Goal: Transaction & Acquisition: Download file/media

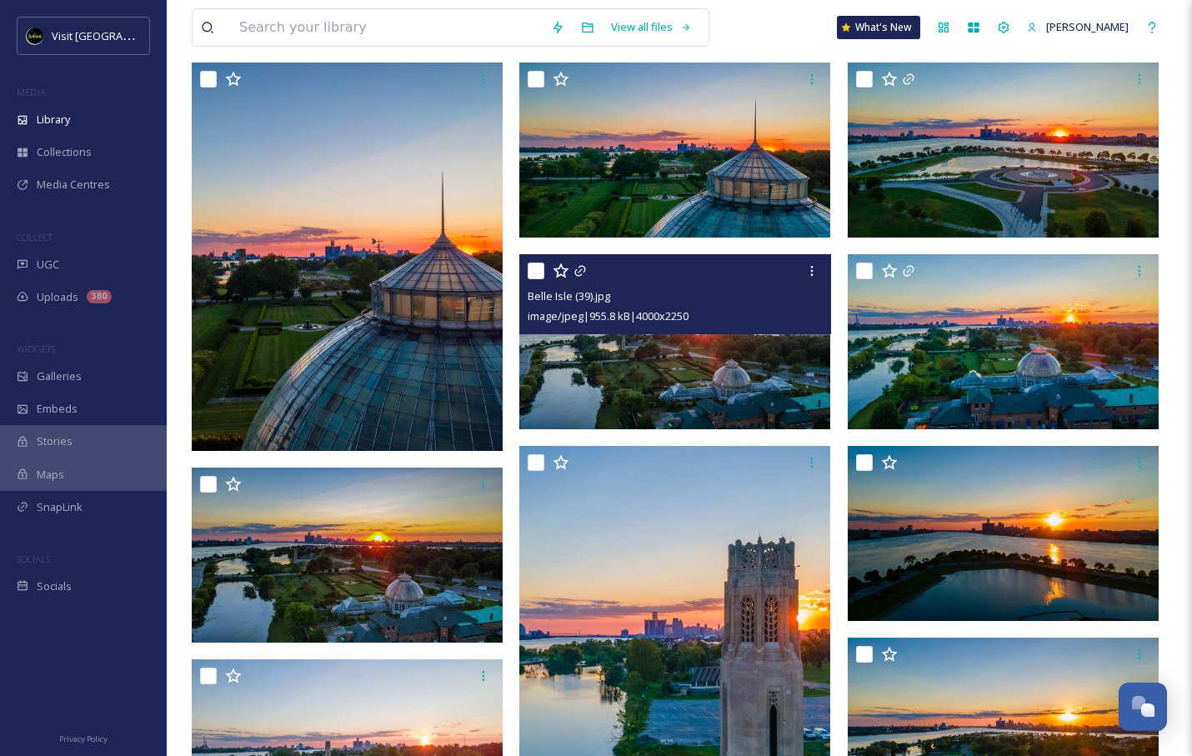
scroll to position [182, 0]
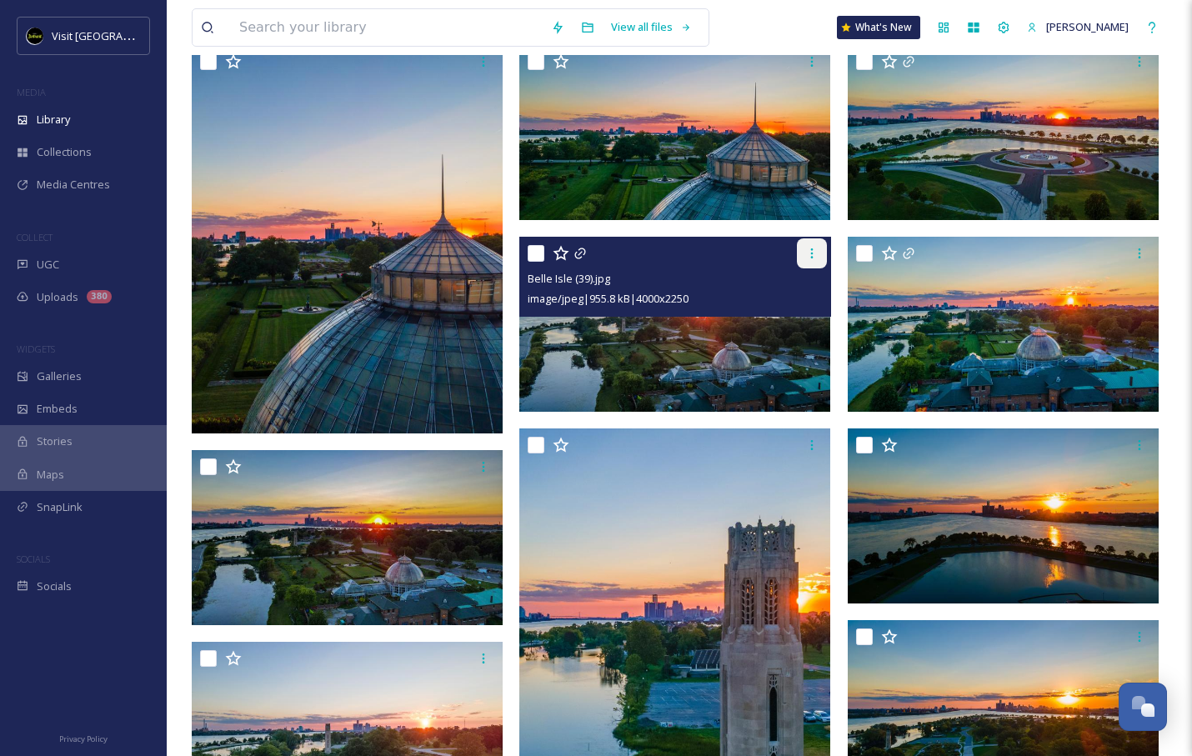
click at [809, 253] on icon at bounding box center [811, 253] width 13 height 13
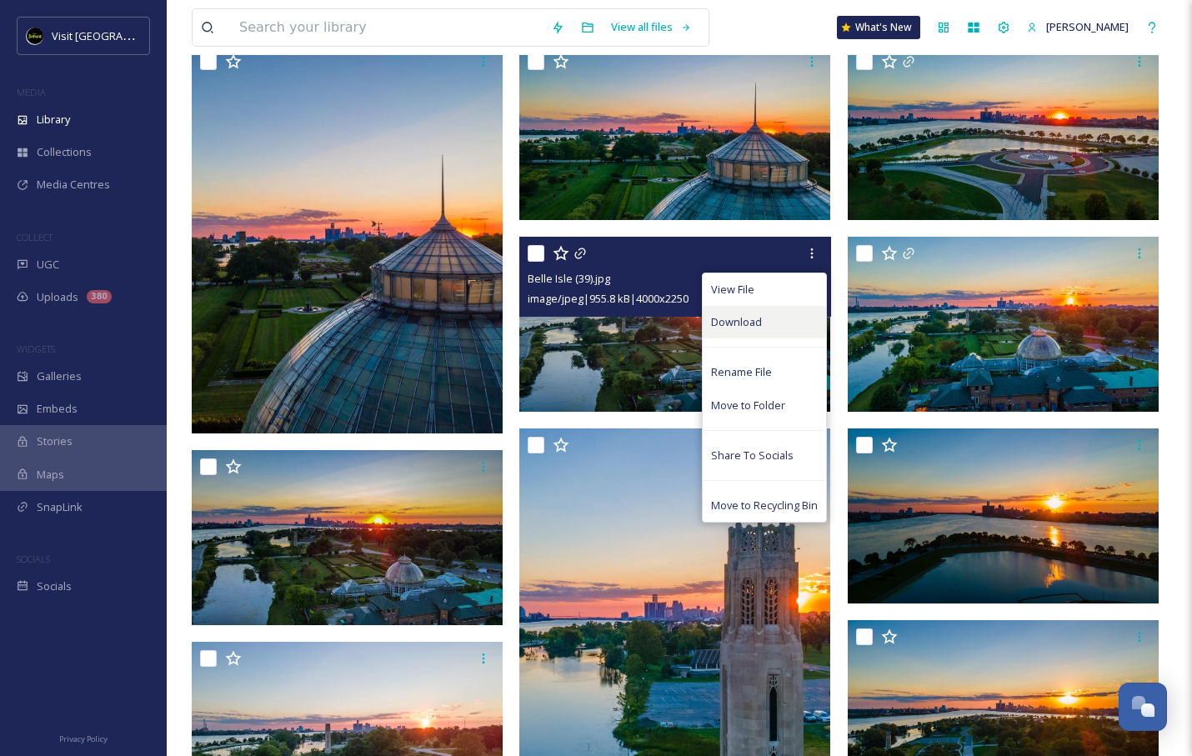
click at [767, 321] on div "Download" at bounding box center [763, 322] width 123 height 32
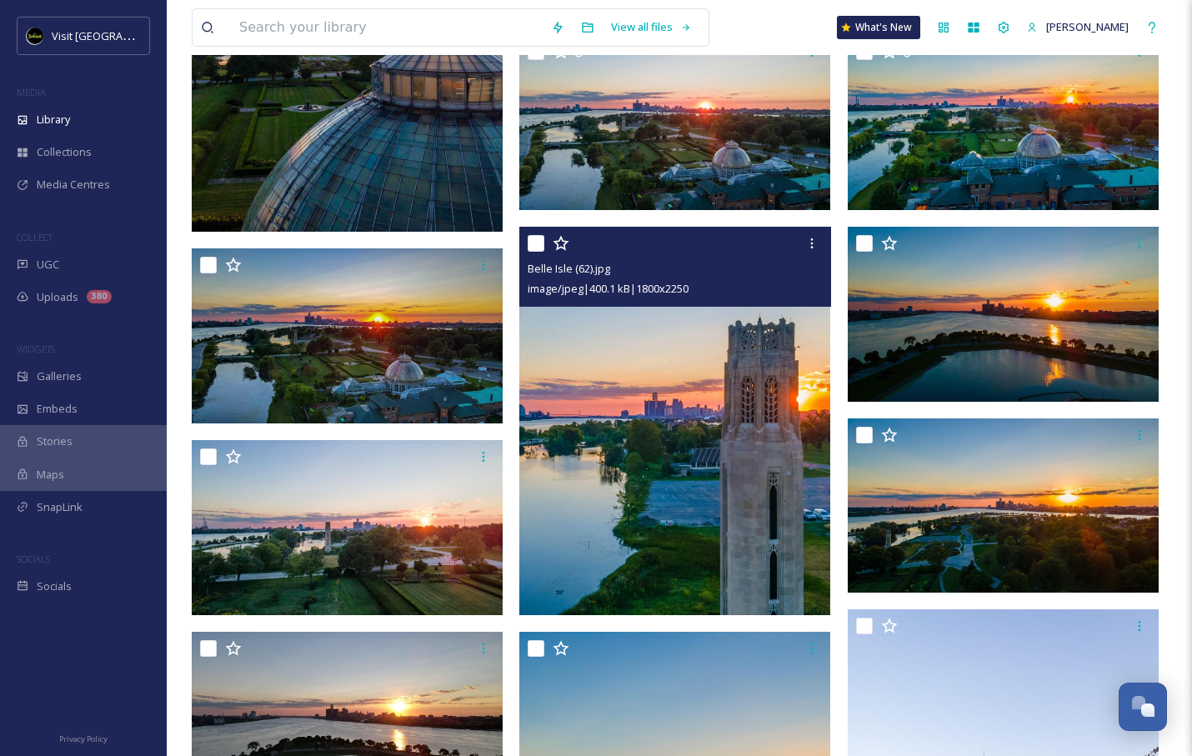
scroll to position [375, 0]
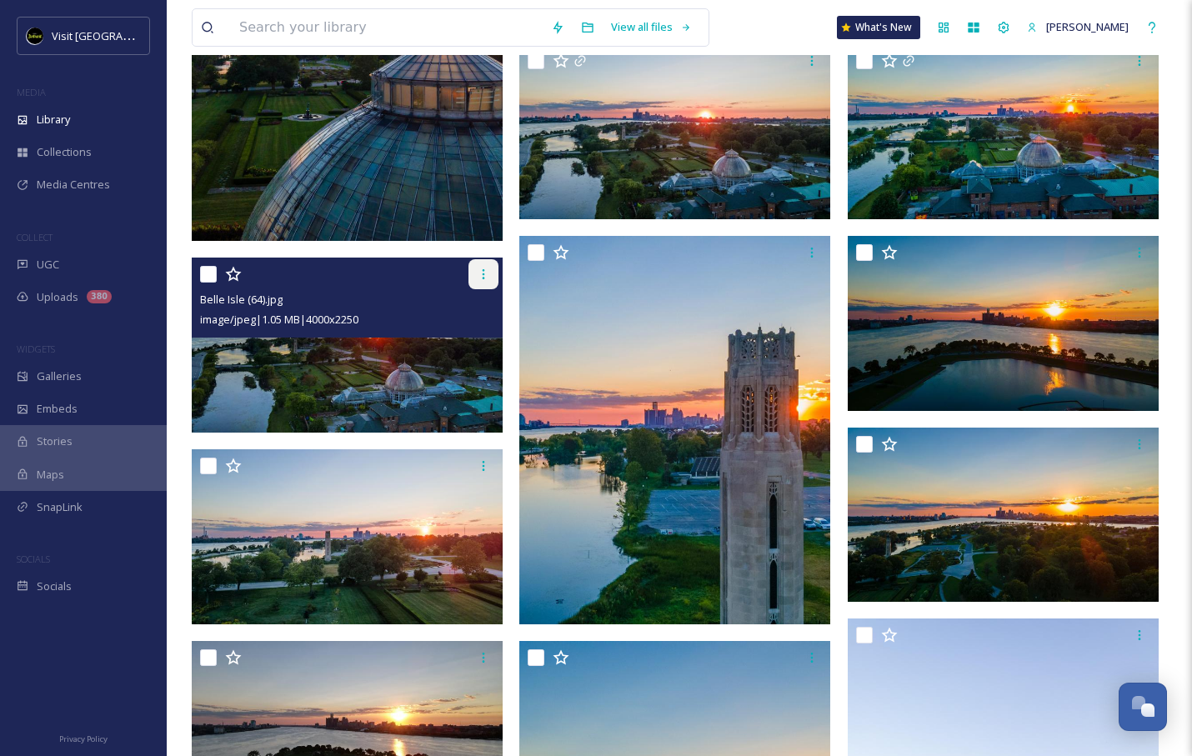
click at [479, 273] on icon at bounding box center [483, 273] width 13 height 13
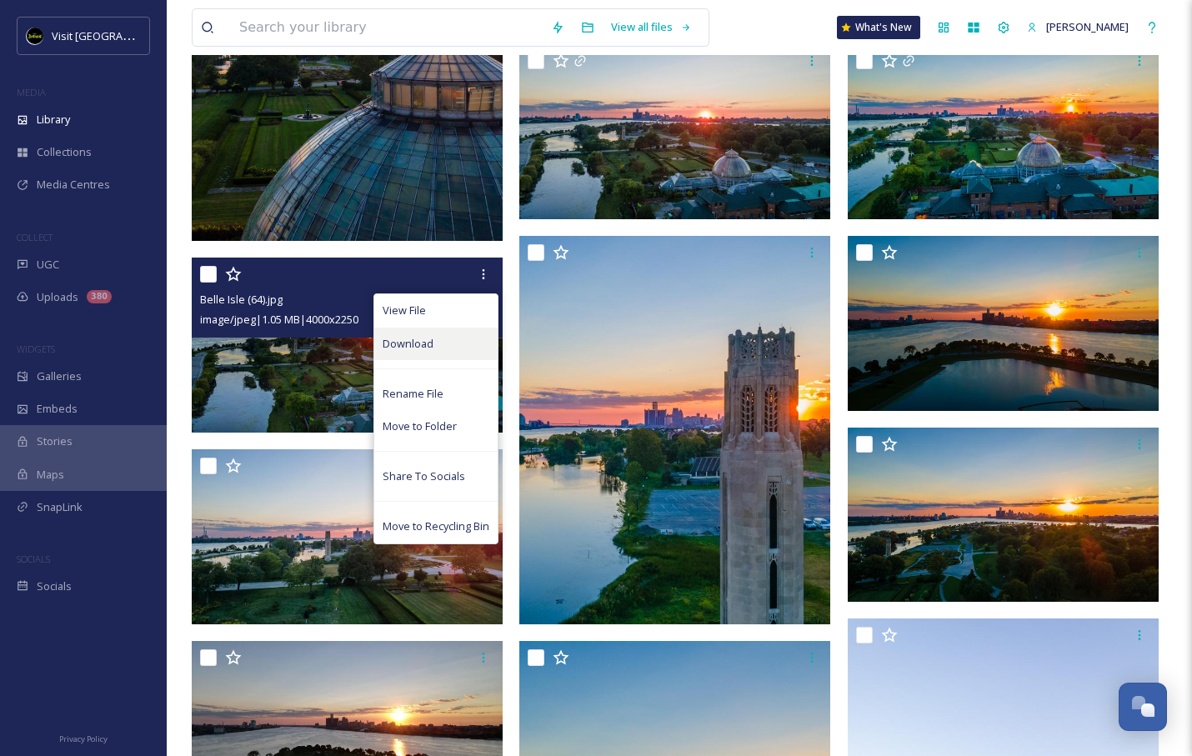
click at [433, 331] on div "Download" at bounding box center [435, 343] width 123 height 32
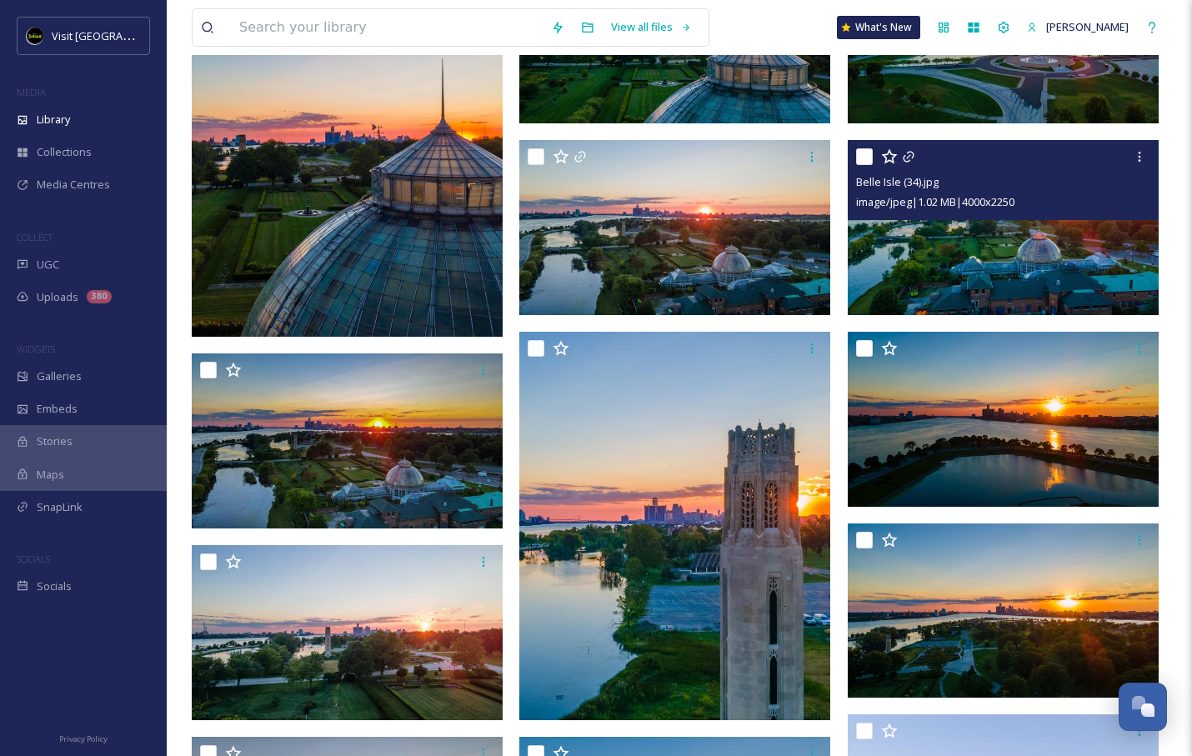
scroll to position [282, 0]
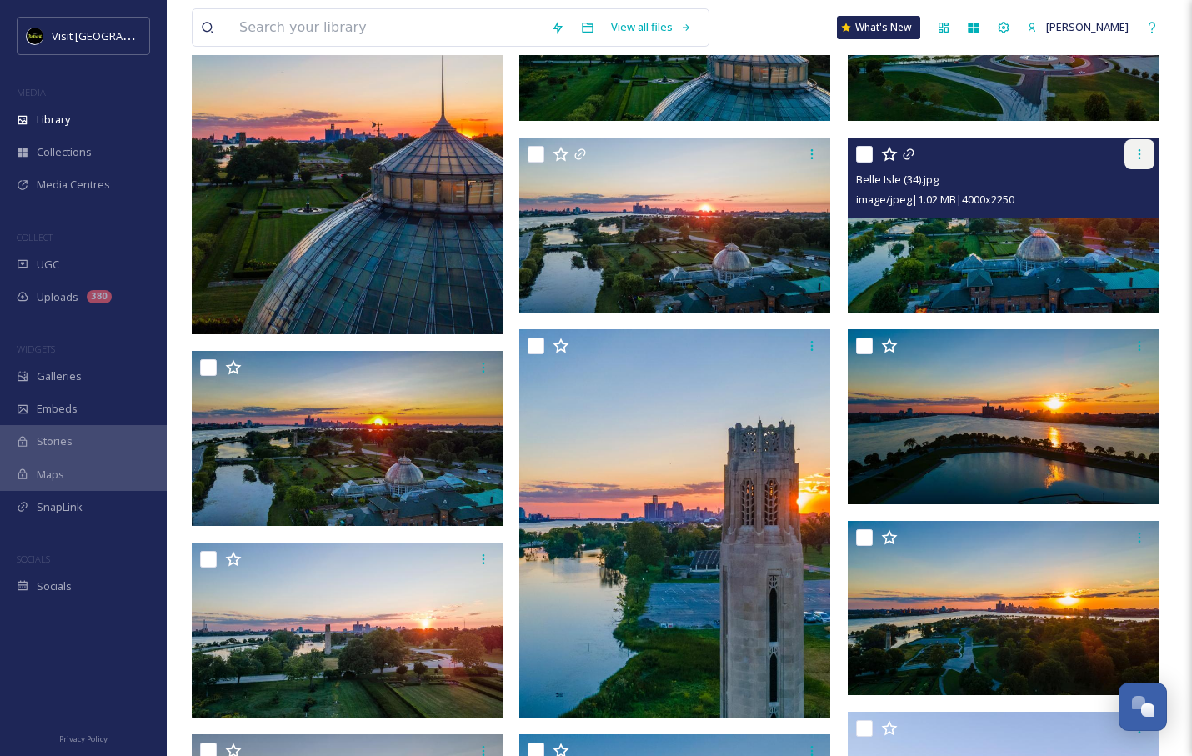
click at [1132, 152] on icon at bounding box center [1138, 153] width 13 height 13
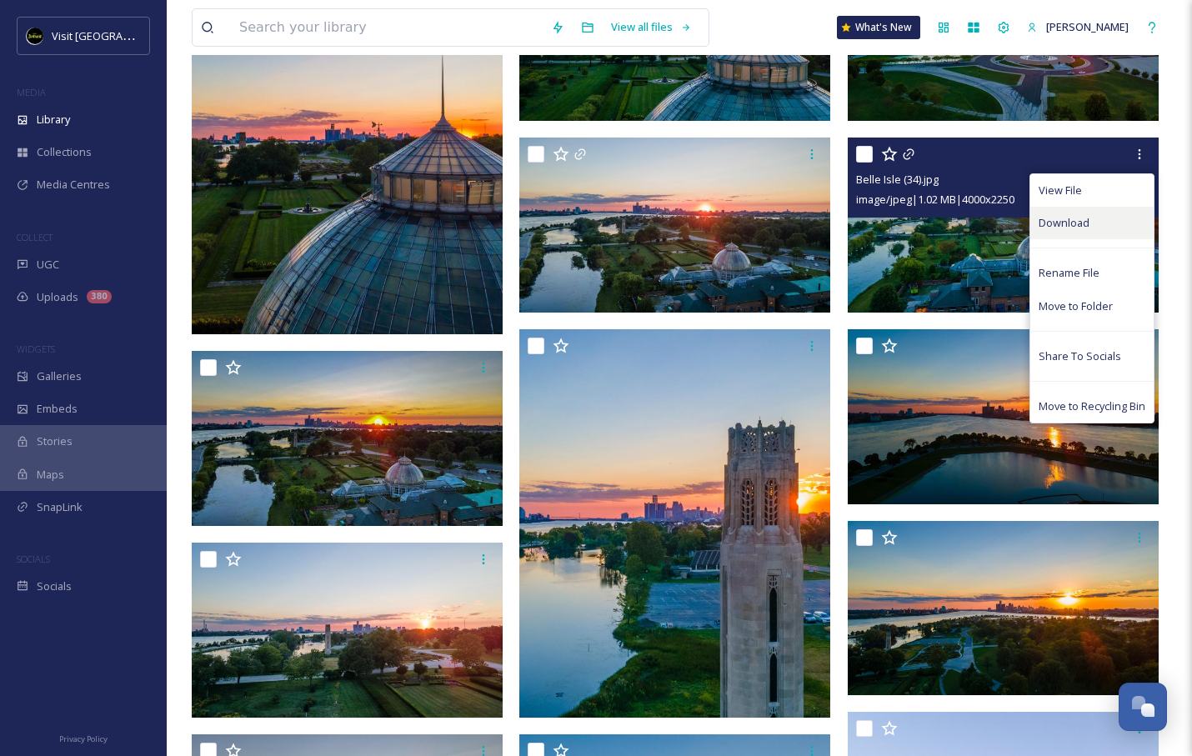
click at [1082, 226] on span "Download" at bounding box center [1063, 223] width 51 height 16
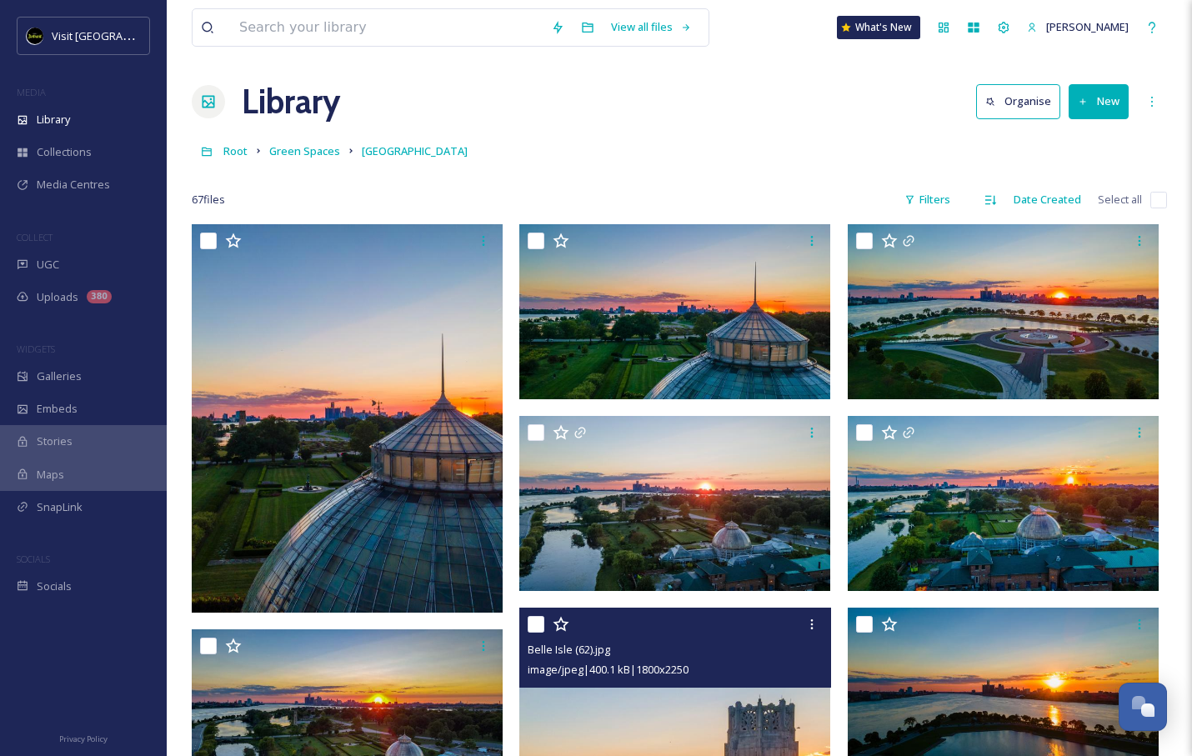
scroll to position [0, 0]
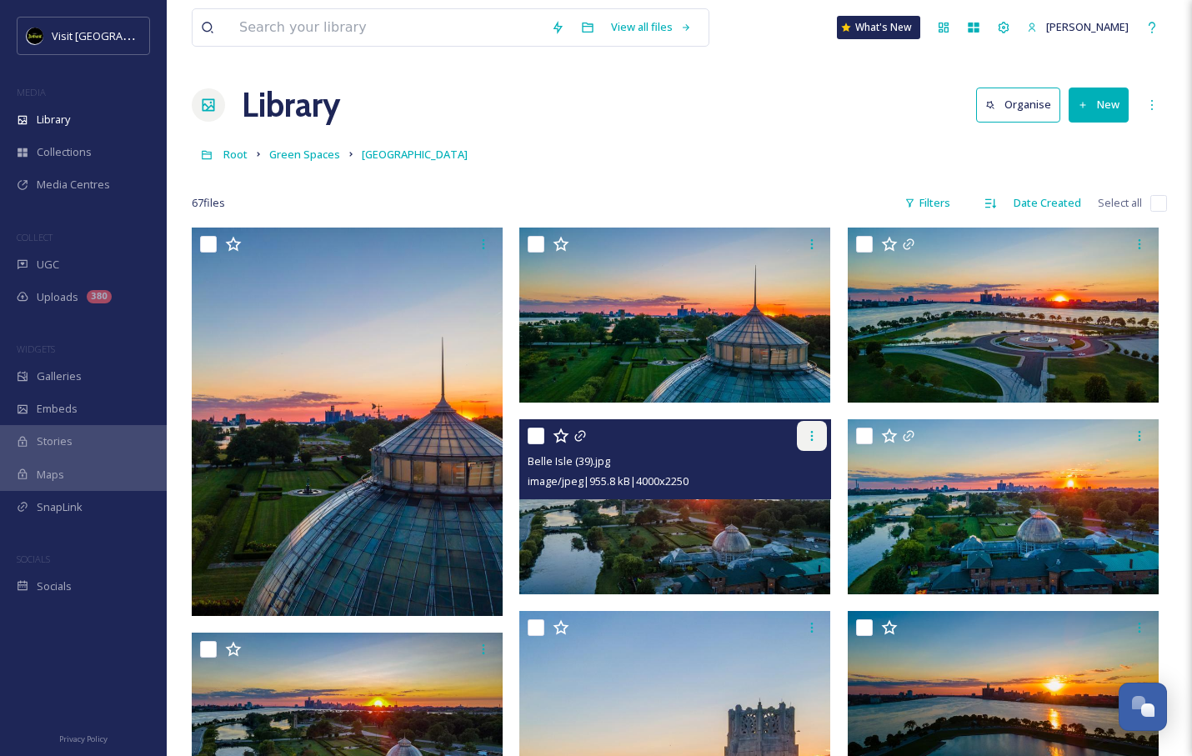
click at [809, 441] on icon at bounding box center [811, 435] width 13 height 13
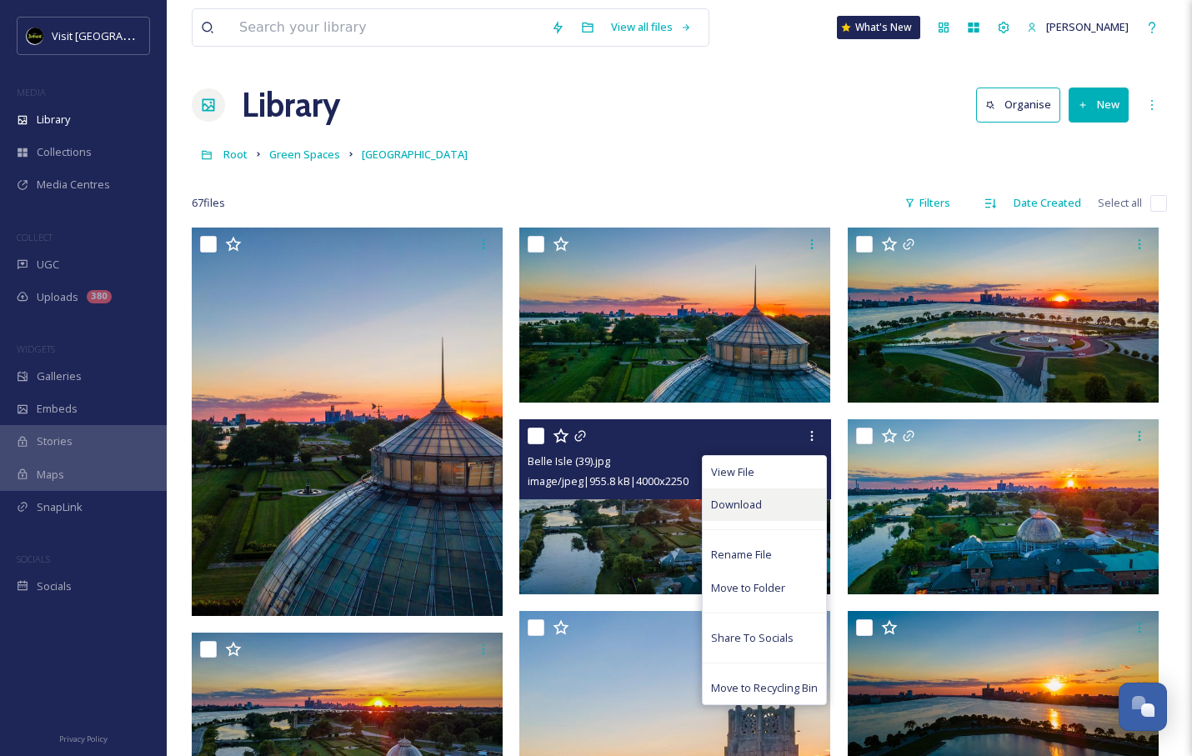
click at [732, 500] on span "Download" at bounding box center [736, 505] width 51 height 16
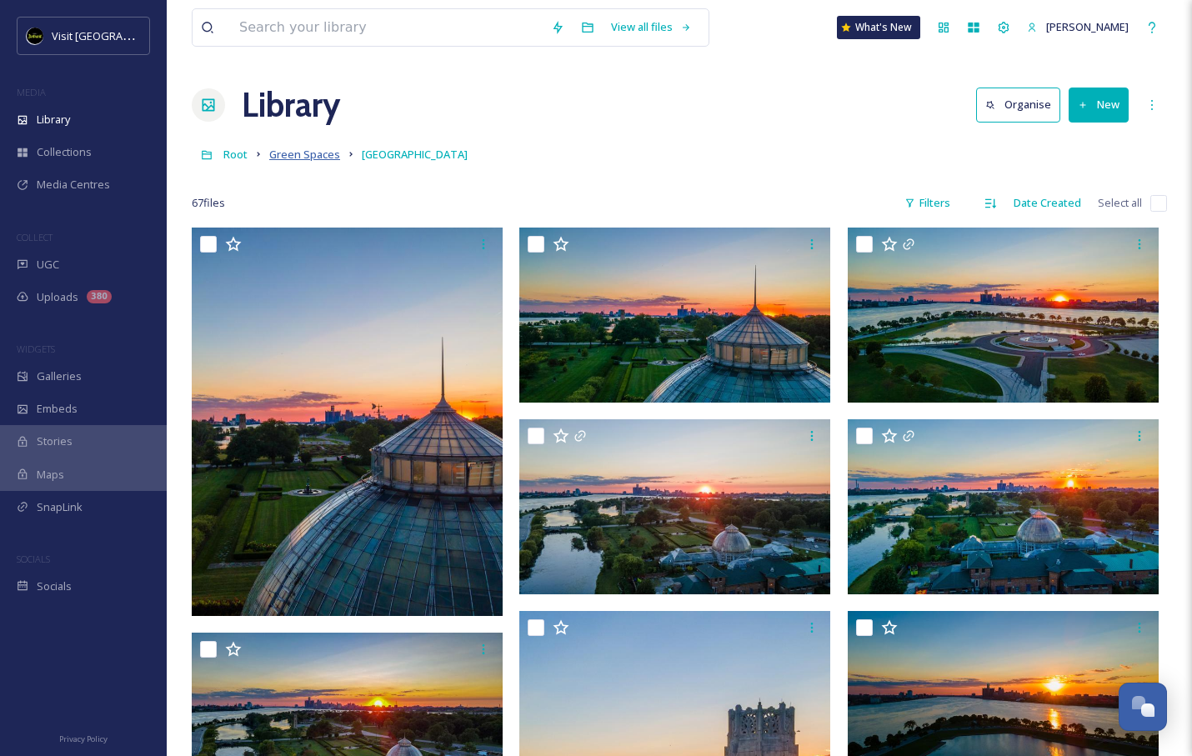
click at [307, 157] on span "Green Spaces" at bounding box center [304, 154] width 71 height 15
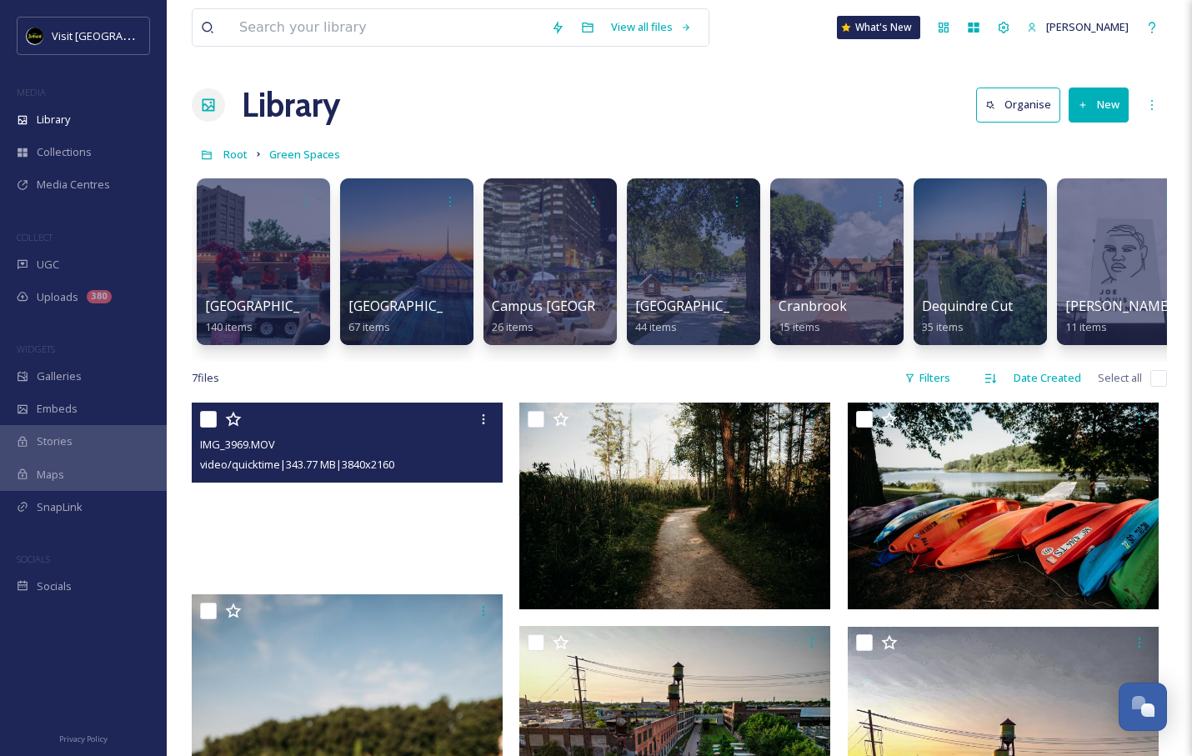
click at [359, 533] on video "IMG_3969.MOV" at bounding box center [347, 489] width 311 height 175
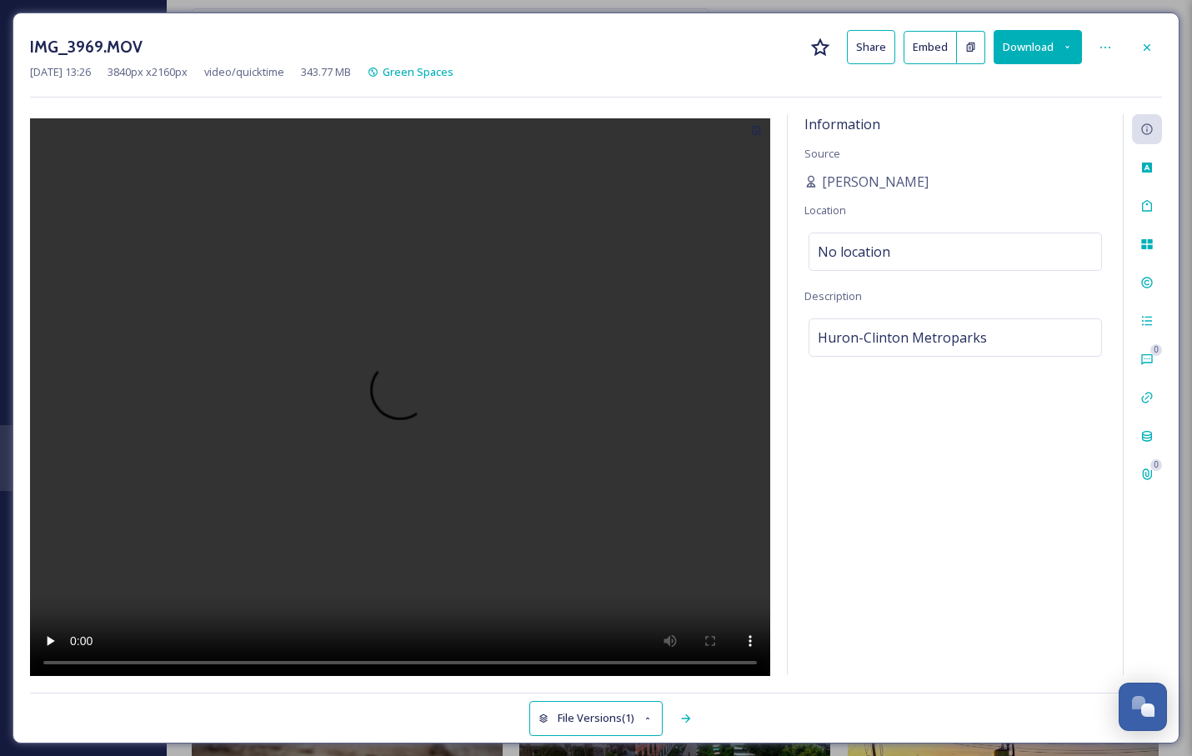
click at [8, 78] on div "IMG_3969.MOV Share Embed Download [DATE] 13:26 3840 px x 2160 px video/quicktim…" at bounding box center [596, 378] width 1192 height 756
click at [1144, 49] on icon at bounding box center [1146, 46] width 7 height 7
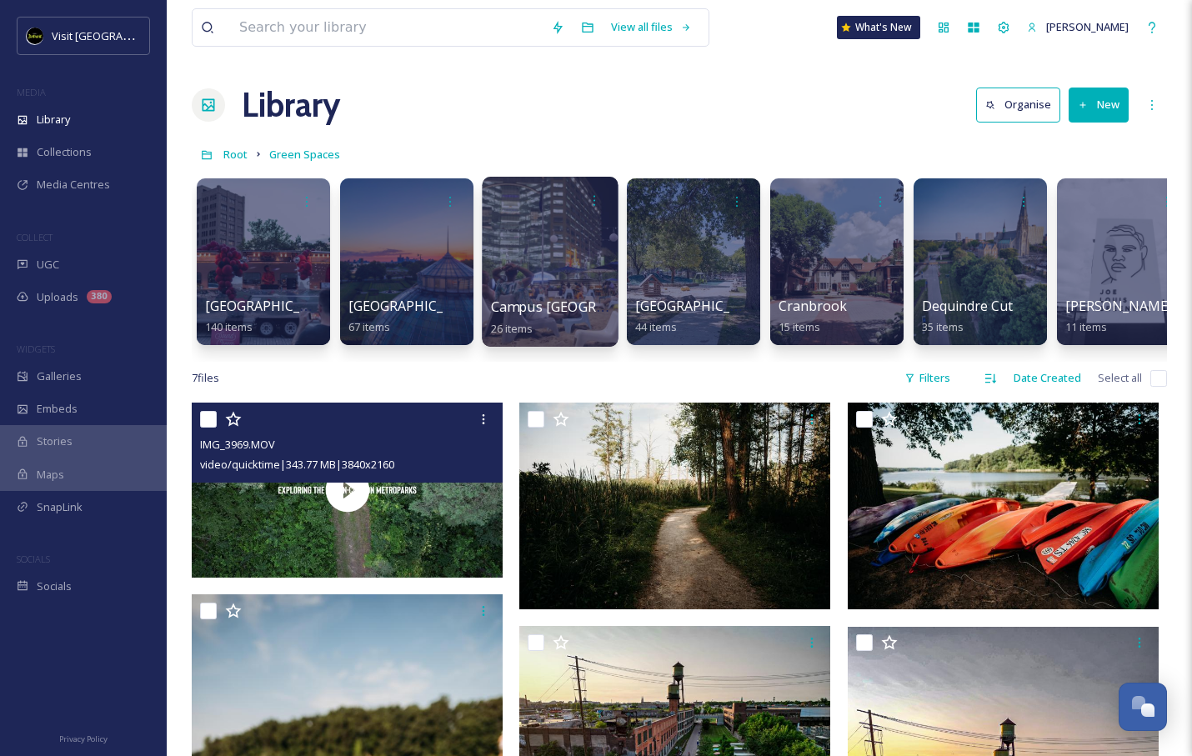
click at [582, 263] on div at bounding box center [550, 262] width 136 height 170
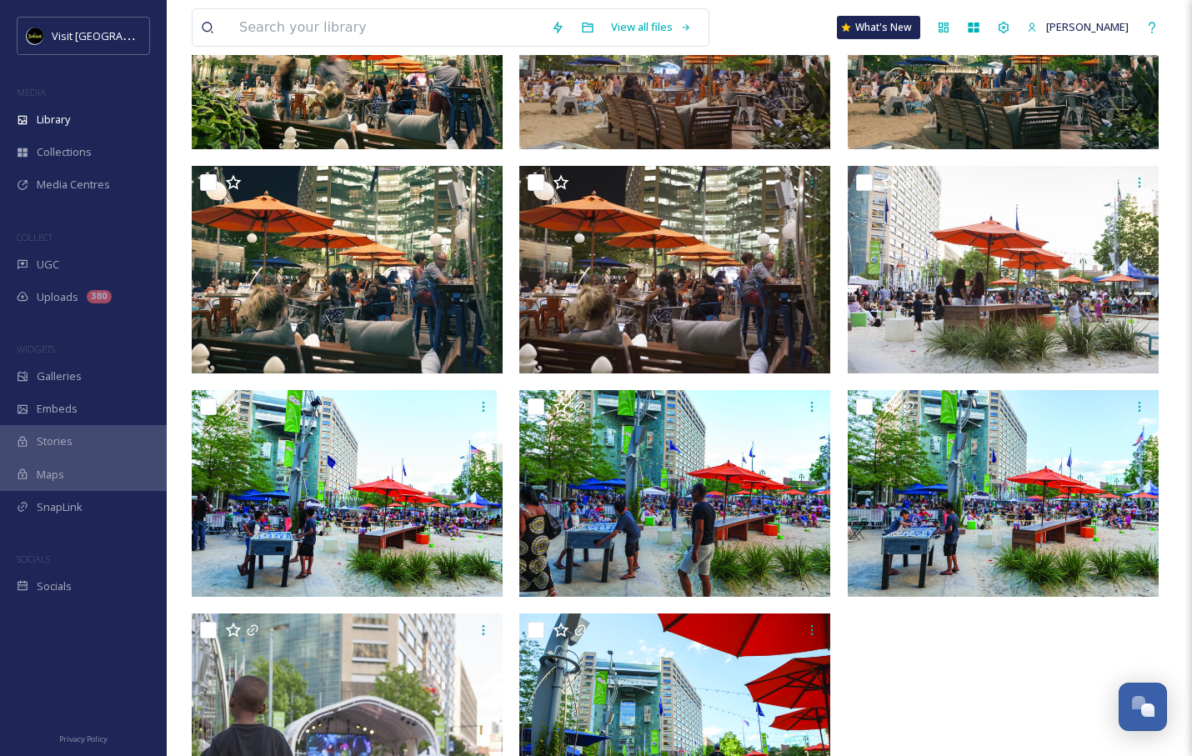
scroll to position [1402, 0]
